Goal: Check status: Check status

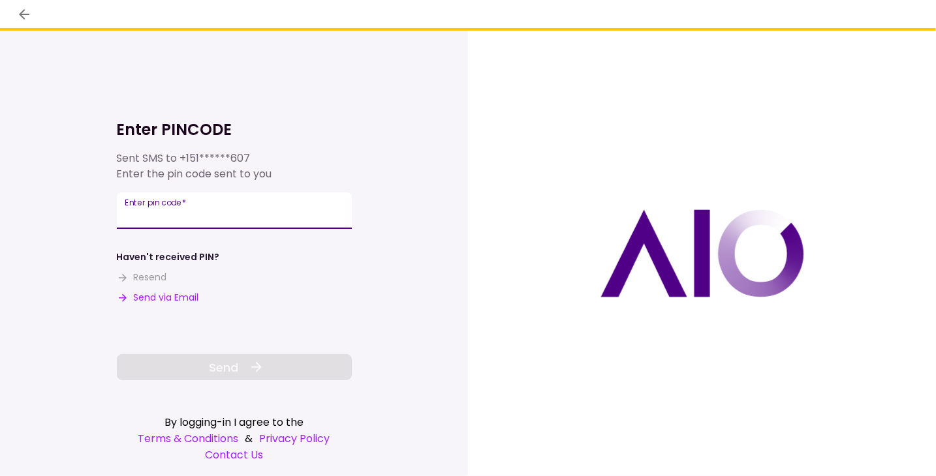
click at [261, 212] on input "Enter pin code   *" at bounding box center [234, 210] width 235 height 37
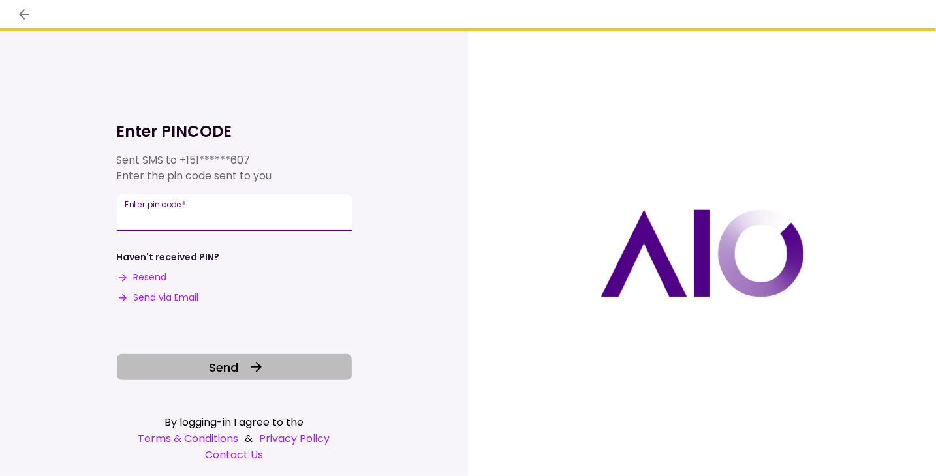
type input "******"
click at [220, 365] on span "Send" at bounding box center [223, 368] width 29 height 18
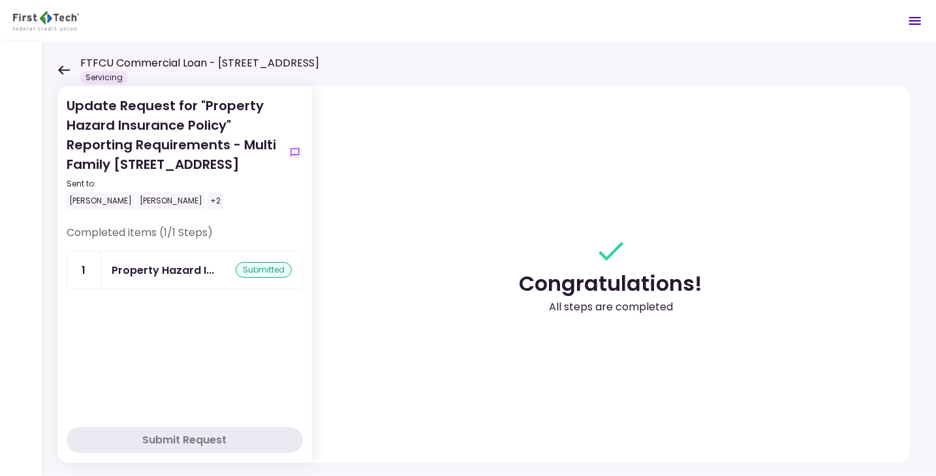
click at [65, 72] on icon at bounding box center [63, 70] width 12 height 10
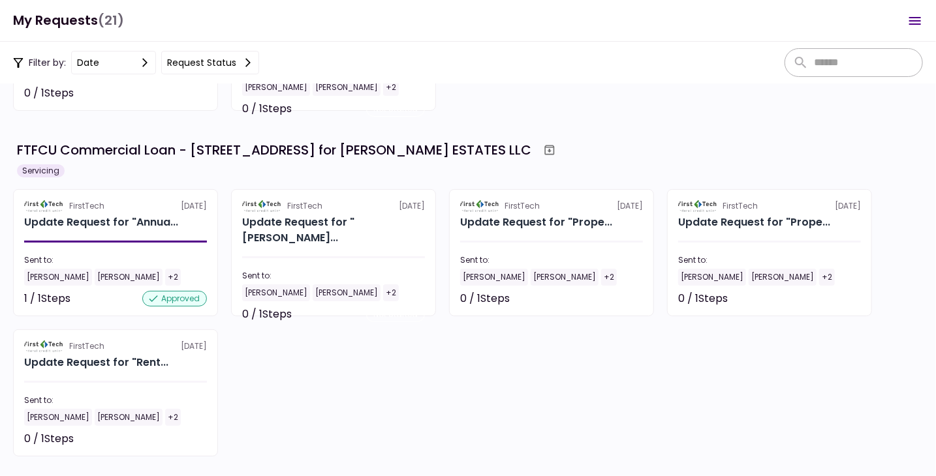
scroll to position [311, 0]
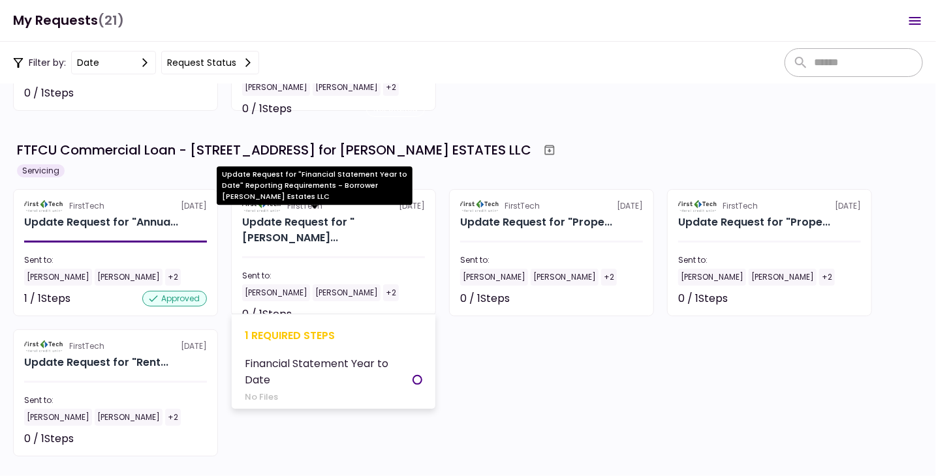
click at [356, 225] on div "Update Request for "[PERSON_NAME]..." at bounding box center [333, 230] width 183 height 31
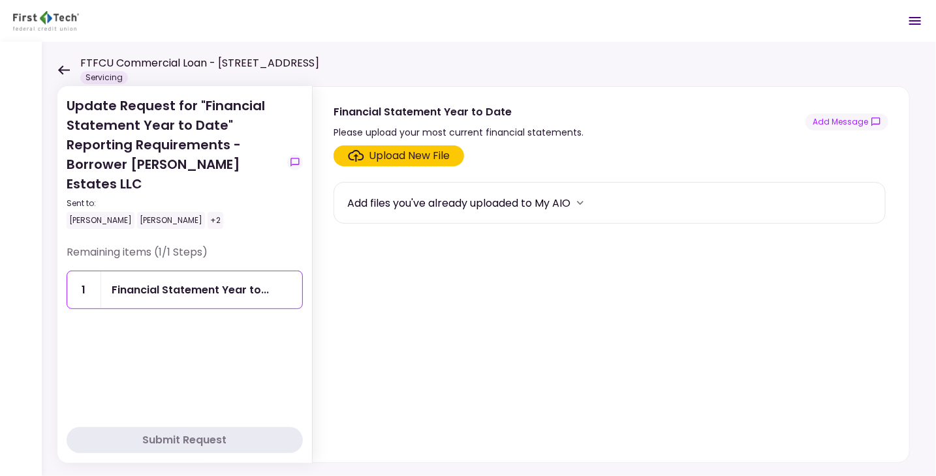
click at [63, 66] on icon at bounding box center [63, 70] width 12 height 10
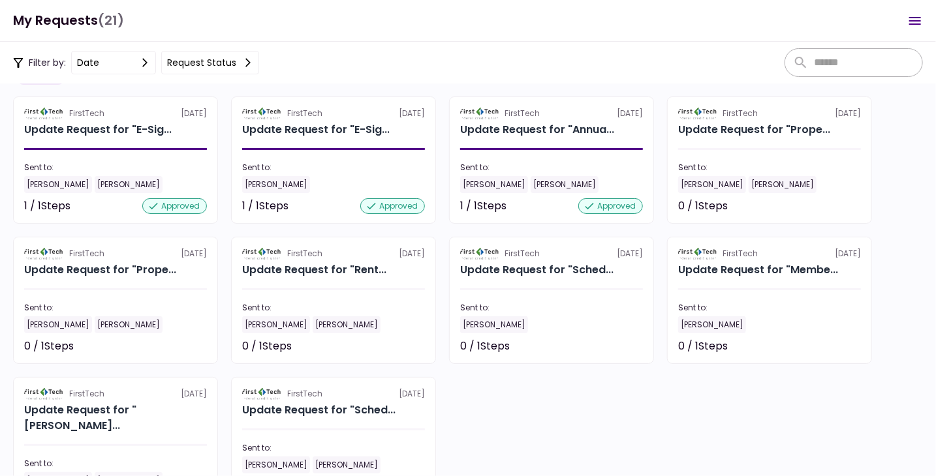
scroll to position [824, 0]
